Goal: Transaction & Acquisition: Purchase product/service

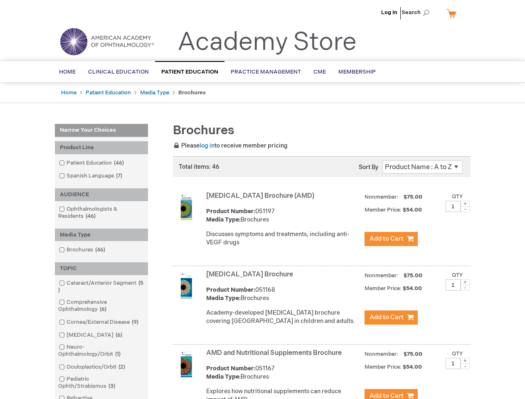
click at [418, 12] on span "Search" at bounding box center [418, 12] width 32 height 17
click at [101, 148] on div "Product Line" at bounding box center [101, 147] width 93 height 13
click at [101, 195] on div "AUDIENCE" at bounding box center [101, 194] width 93 height 13
click at [101, 235] on div "Media Type" at bounding box center [101, 235] width 93 height 13
click at [101, 269] on div "TOPIC" at bounding box center [101, 268] width 93 height 13
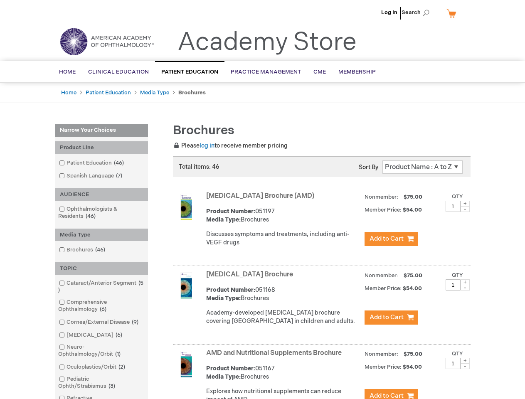
click at [465, 204] on span at bounding box center [465, 204] width 9 height 6
click at [465, 209] on span at bounding box center [465, 209] width 9 height 6
type input "1"
click at [465, 285] on span at bounding box center [465, 283] width 9 height 6
click at [465, 291] on span at bounding box center [465, 288] width 9 height 6
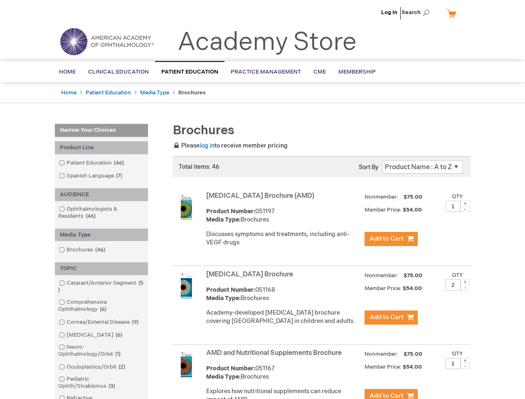
type input "1"
click at [465, 364] on span at bounding box center [465, 361] width 9 height 6
type input "2"
